Goal: Information Seeking & Learning: Understand process/instructions

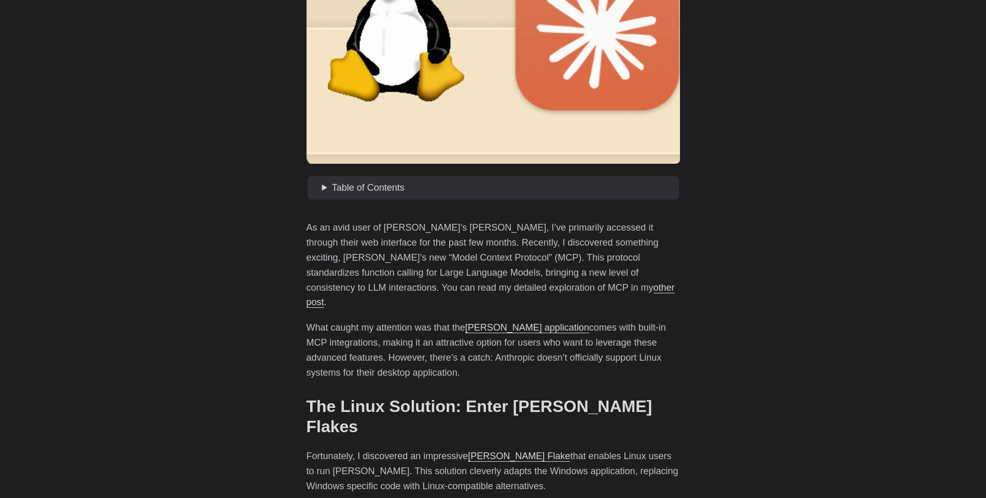
scroll to position [311, 0]
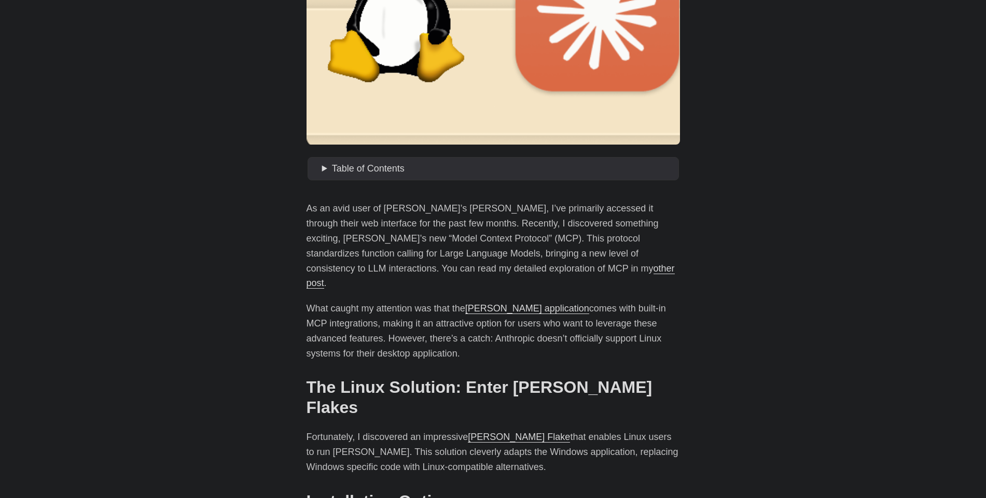
click at [330, 174] on summary "Table of Contents" at bounding box center [498, 168] width 353 height 15
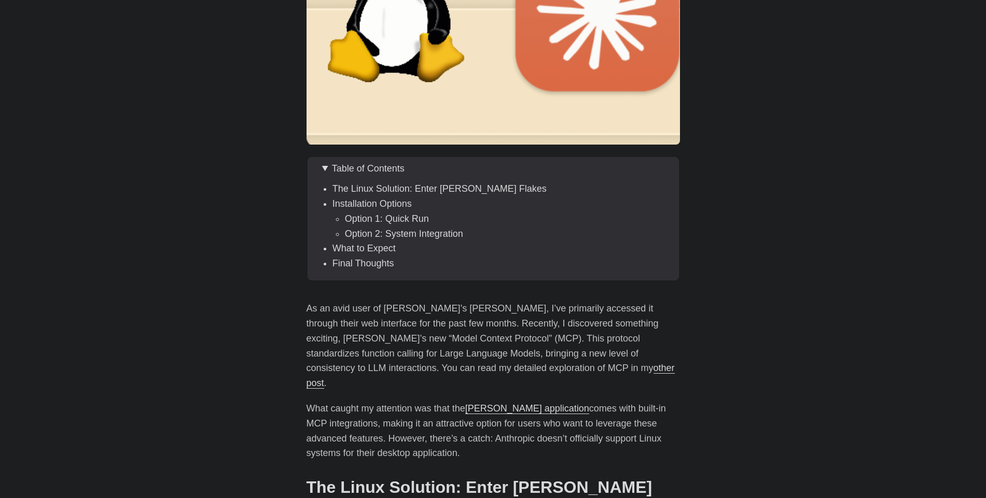
click at [329, 167] on summary "Table of Contents" at bounding box center [498, 168] width 353 height 15
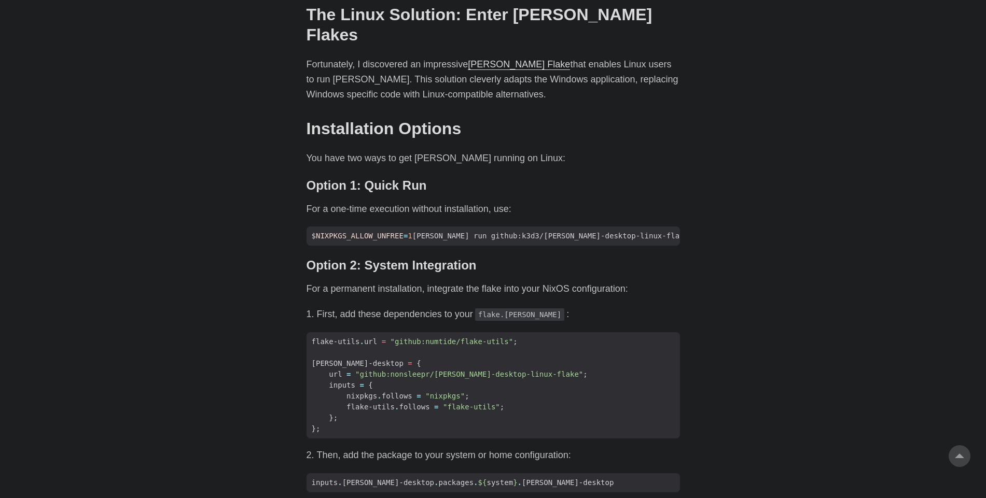
scroll to position [684, 0]
click at [672, 228] on button "copy" at bounding box center [667, 233] width 21 height 11
drag, startPoint x: 488, startPoint y: 199, endPoint x: 624, endPoint y: 200, distance: 135.3
click at [624, 230] on span "$ NIXPKGS_ALLOW_UNFREE = 1 [PERSON_NAME] run github:k3d3/[PERSON_NAME]-desktop-…" at bounding box center [519, 235] width 427 height 11
copy span "k3d3/[PERSON_NAME]-desktop-linux-flake"
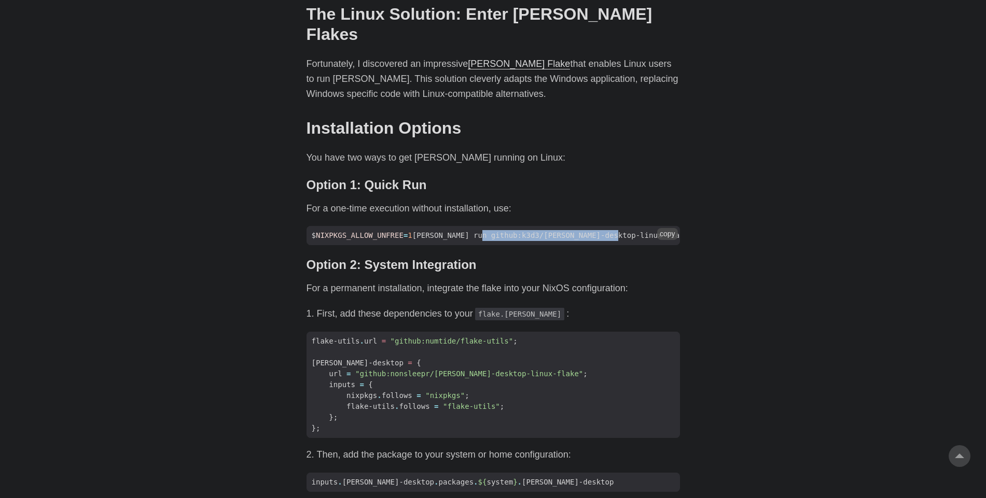
click at [575, 230] on span "$ NIXPKGS_ALLOW_UNFREE = 1 [PERSON_NAME] run github:k3d3/[PERSON_NAME]-desktop-…" at bounding box center [519, 235] width 427 height 11
drag, startPoint x: 487, startPoint y: 201, endPoint x: 623, endPoint y: 202, distance: 135.8
click at [623, 230] on span "$ NIXPKGS_ALLOW_UNFREE = 1 [PERSON_NAME] run github:k3d3/[PERSON_NAME]-desktop-…" at bounding box center [519, 235] width 427 height 11
copy span "k3d3/[PERSON_NAME]-desktop-linux-flake"
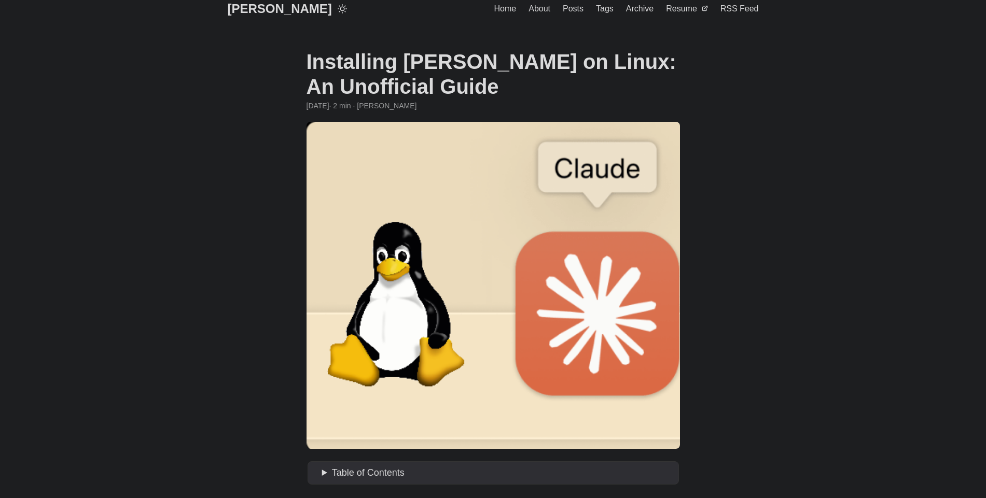
scroll to position [0, 0]
